Goal: Task Accomplishment & Management: Use online tool/utility

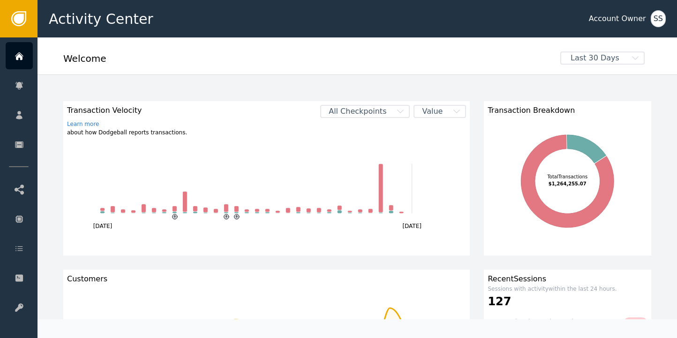
click at [656, 18] on div "SS" at bounding box center [657, 18] width 15 height 17
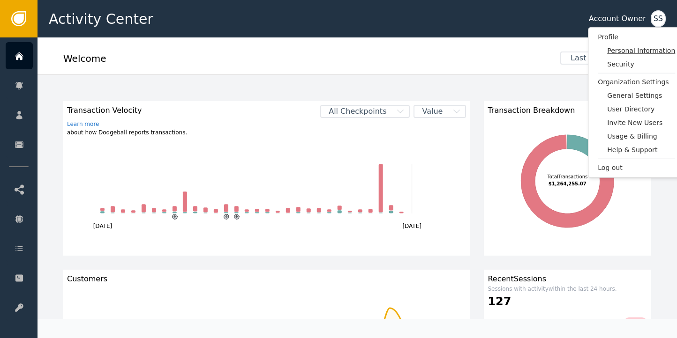
click at [610, 51] on span "Personal Information" at bounding box center [641, 51] width 68 height 10
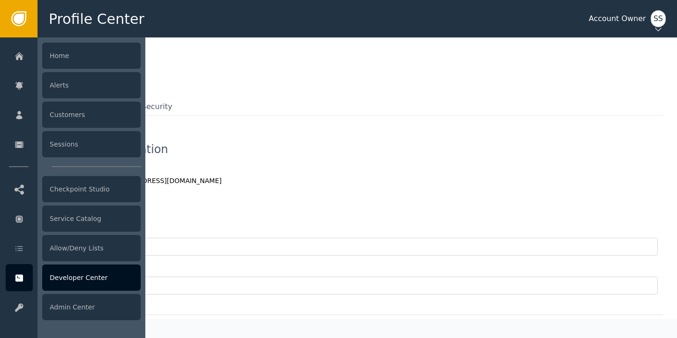
click at [70, 279] on div "Developer Center" at bounding box center [91, 278] width 98 height 26
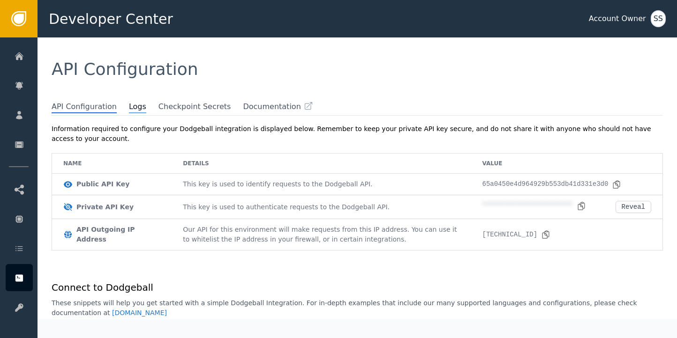
click at [129, 107] on span "Logs" at bounding box center [137, 107] width 17 height 12
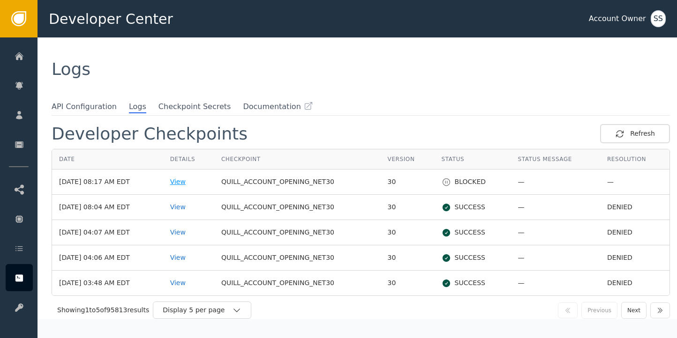
click at [192, 179] on div "View" at bounding box center [188, 182] width 37 height 10
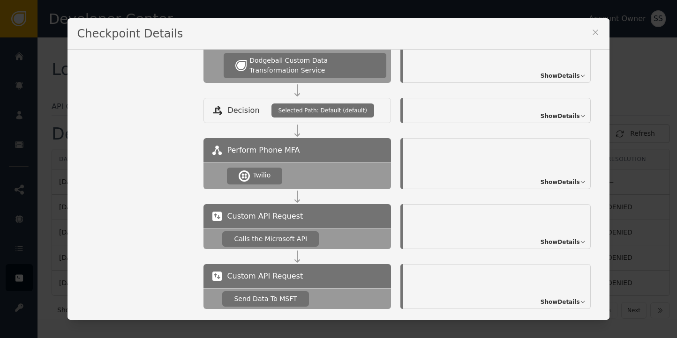
scroll to position [187, 0]
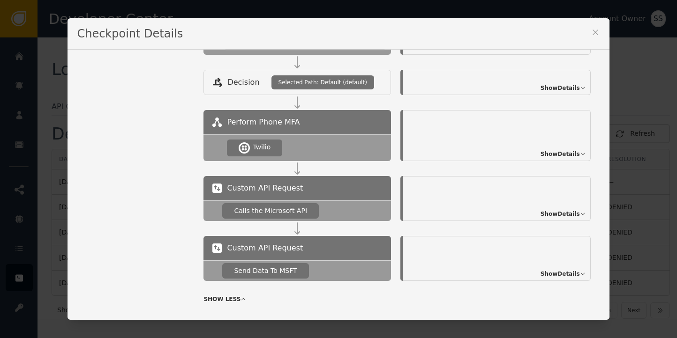
click at [563, 153] on span "Show Details" at bounding box center [559, 154] width 39 height 8
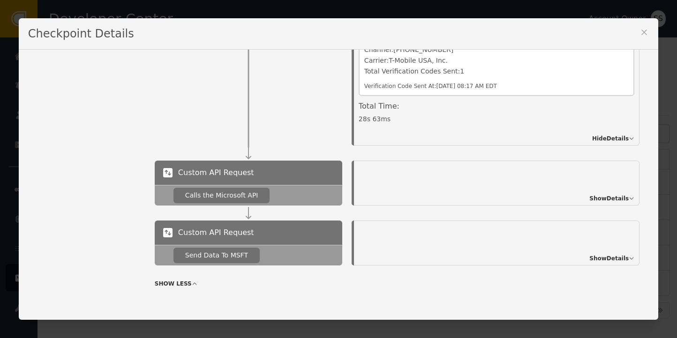
scroll to position [366, 0]
click at [639, 30] on icon at bounding box center [643, 32] width 9 height 9
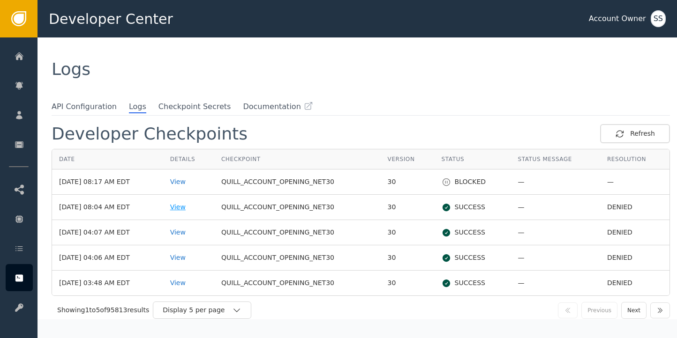
click at [187, 207] on div "View" at bounding box center [188, 207] width 37 height 10
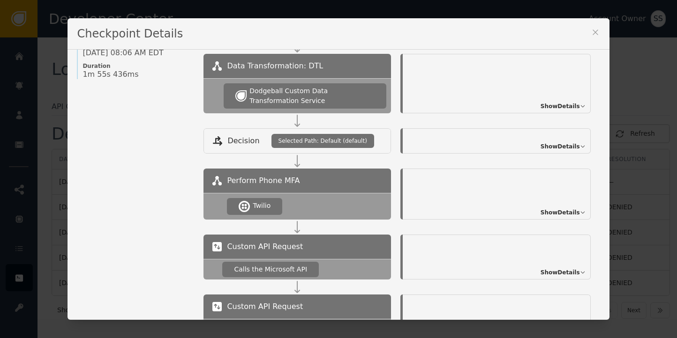
scroll to position [141, 0]
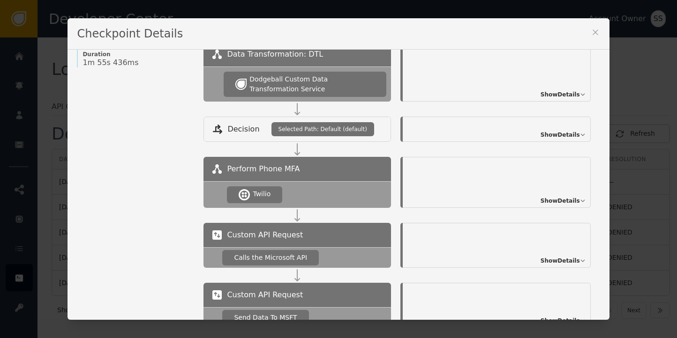
click at [555, 200] on span "Show Details" at bounding box center [559, 201] width 39 height 8
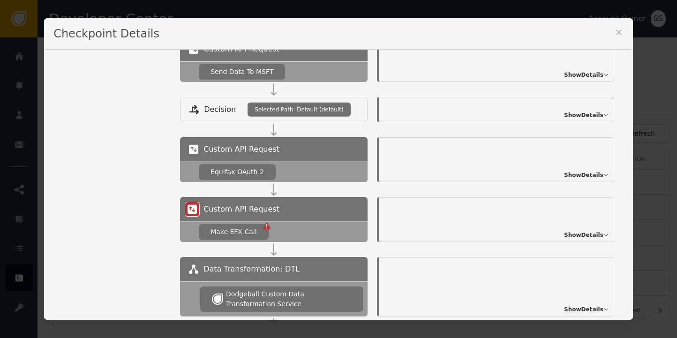
scroll to position [580, 0]
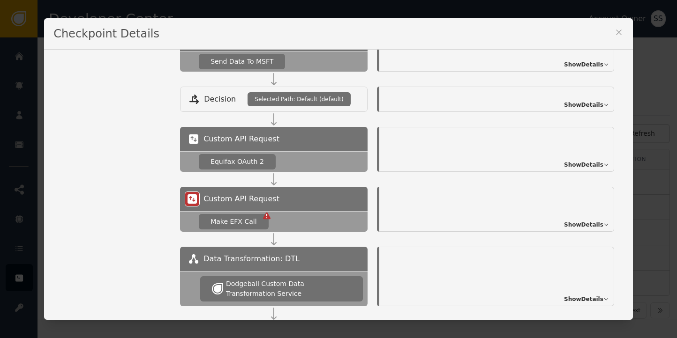
click at [564, 222] on span "Show Details" at bounding box center [583, 225] width 39 height 8
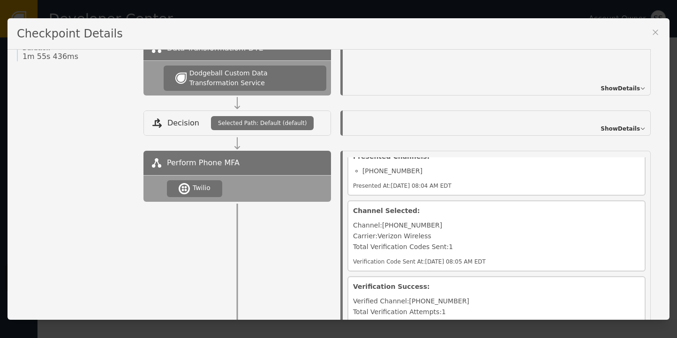
scroll to position [0, 0]
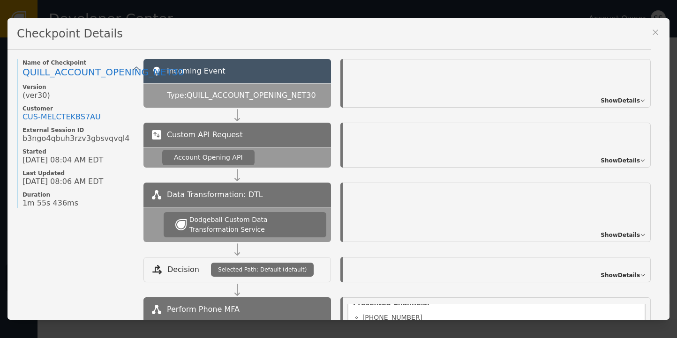
click at [602, 102] on span "Show Details" at bounding box center [619, 101] width 39 height 8
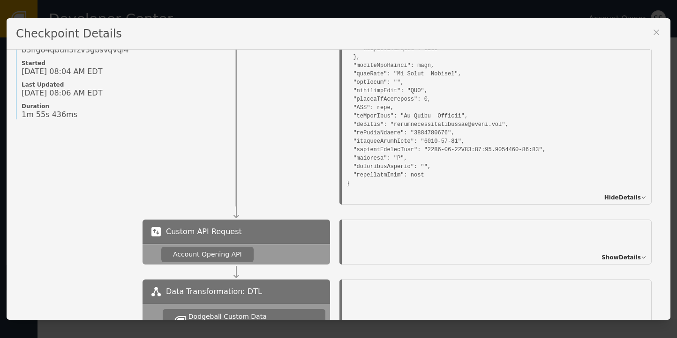
scroll to position [94, 0]
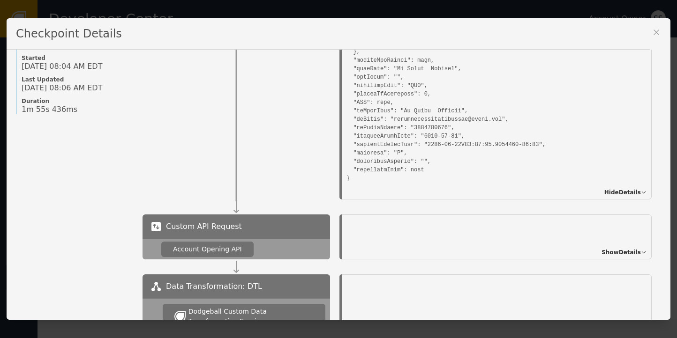
click at [657, 28] on icon at bounding box center [655, 32] width 9 height 9
